Goal: Task Accomplishment & Management: Use online tool/utility

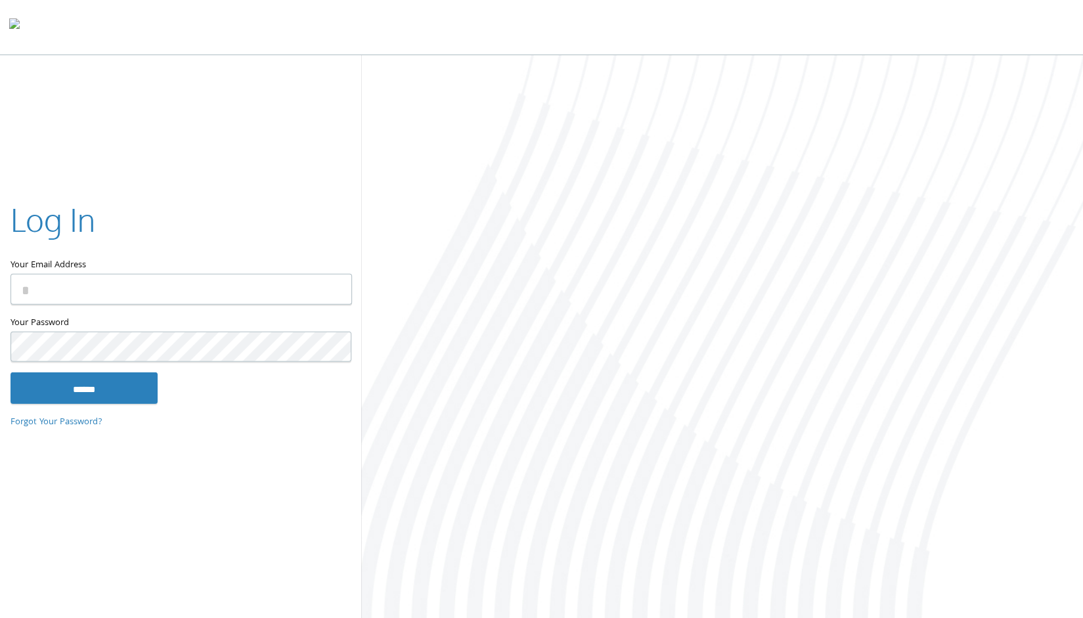
type input "**********"
click at [64, 386] on input "******" at bounding box center [84, 389] width 147 height 32
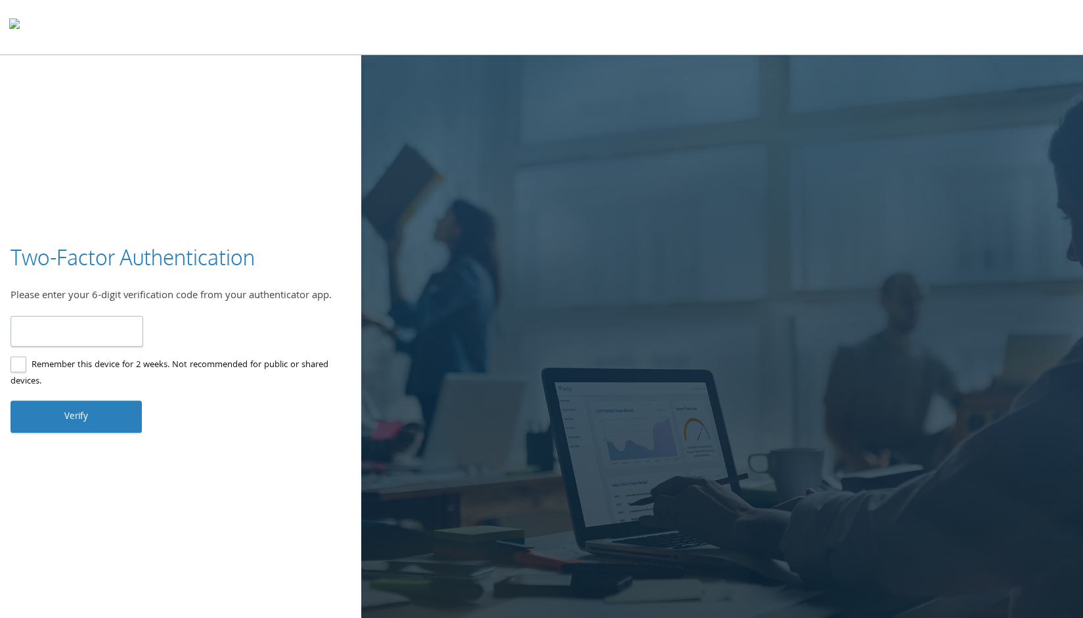
type input "*"
type input "******"
